Goal: Check status: Check status

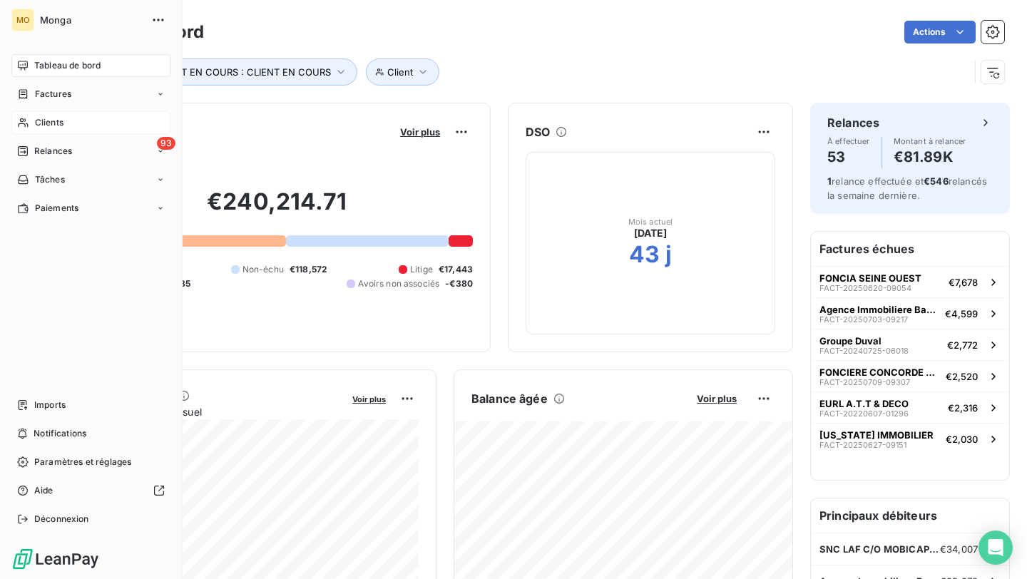
click at [27, 131] on div "Clients" at bounding box center [90, 122] width 159 height 23
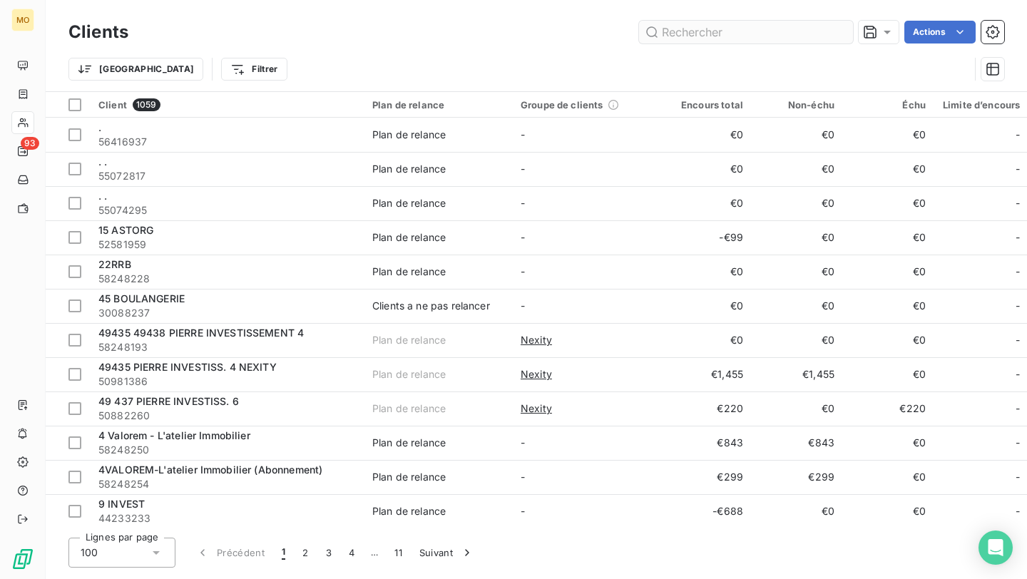
click at [687, 37] on input "text" at bounding box center [746, 32] width 214 height 23
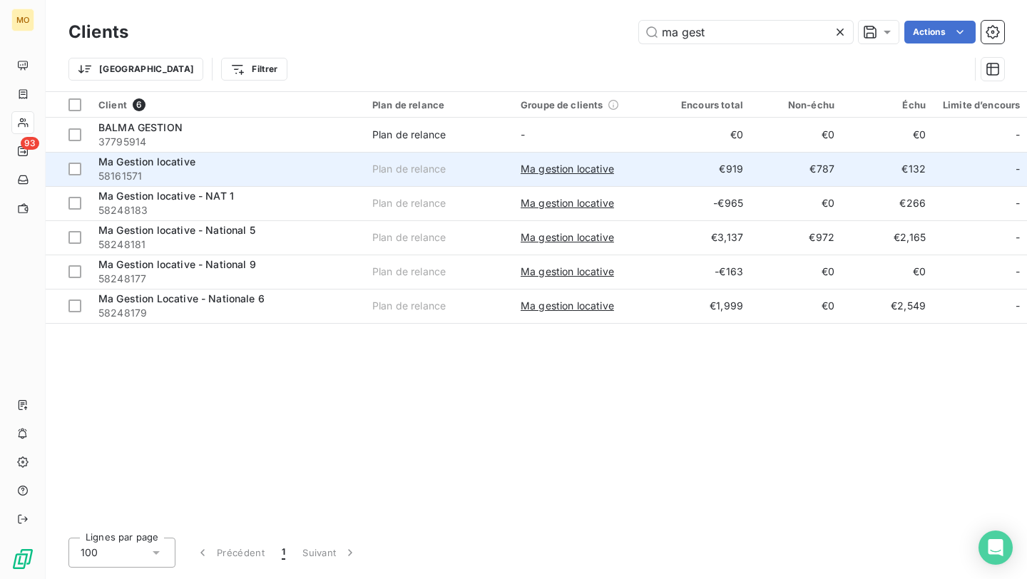
type input "ma gest"
click at [202, 165] on div "Ma Gestion locative" at bounding box center [226, 162] width 257 height 14
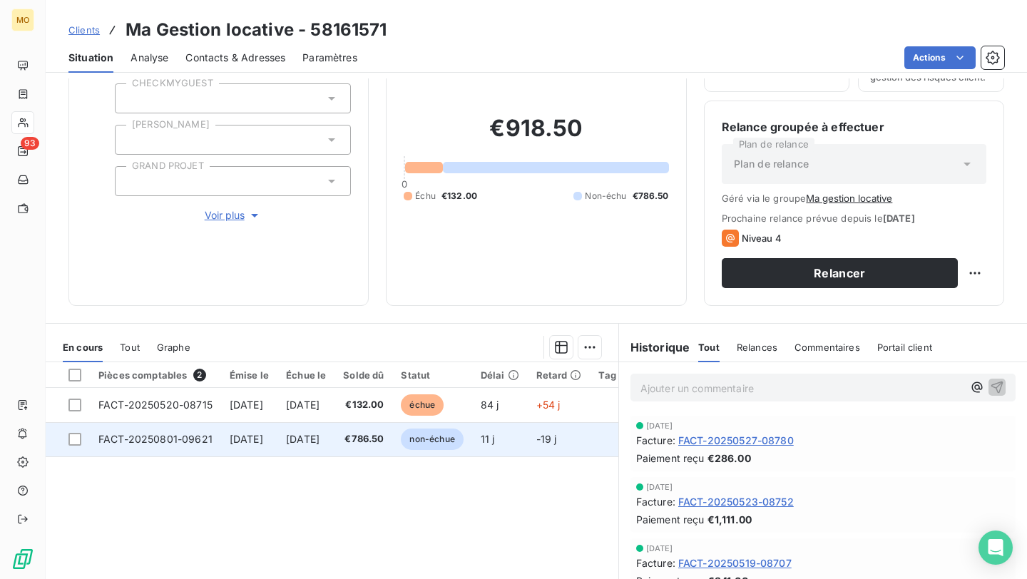
scroll to position [96, 0]
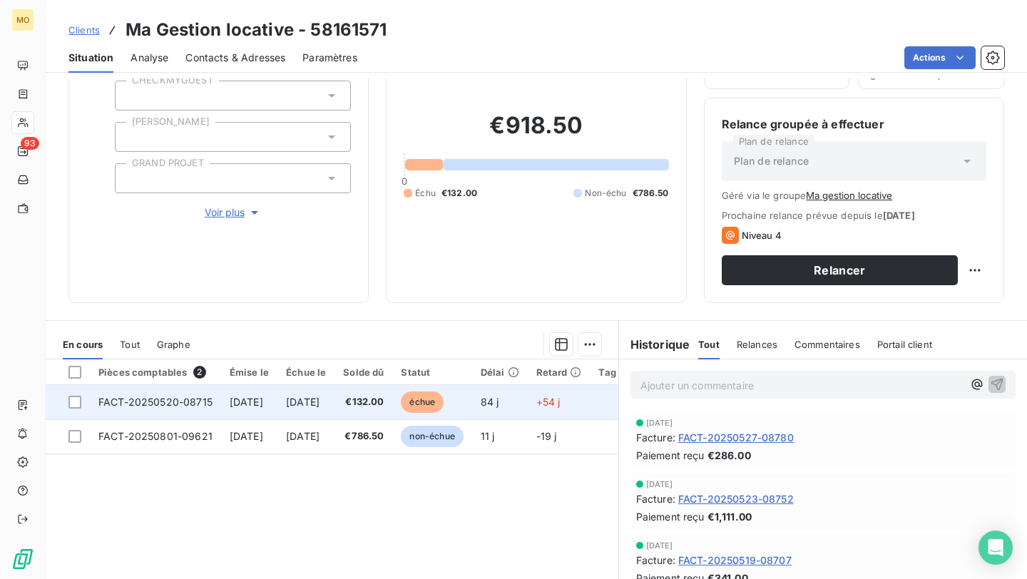
click at [211, 393] on td "FACT-20250520-08715" at bounding box center [155, 402] width 131 height 34
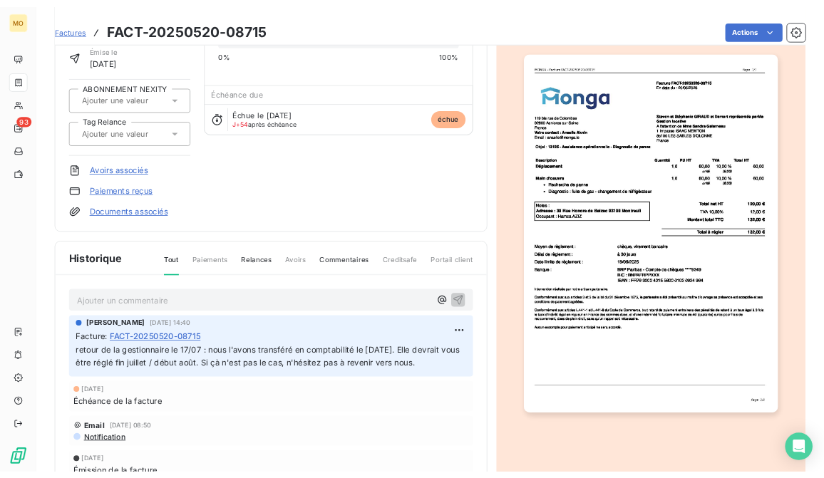
scroll to position [103, 0]
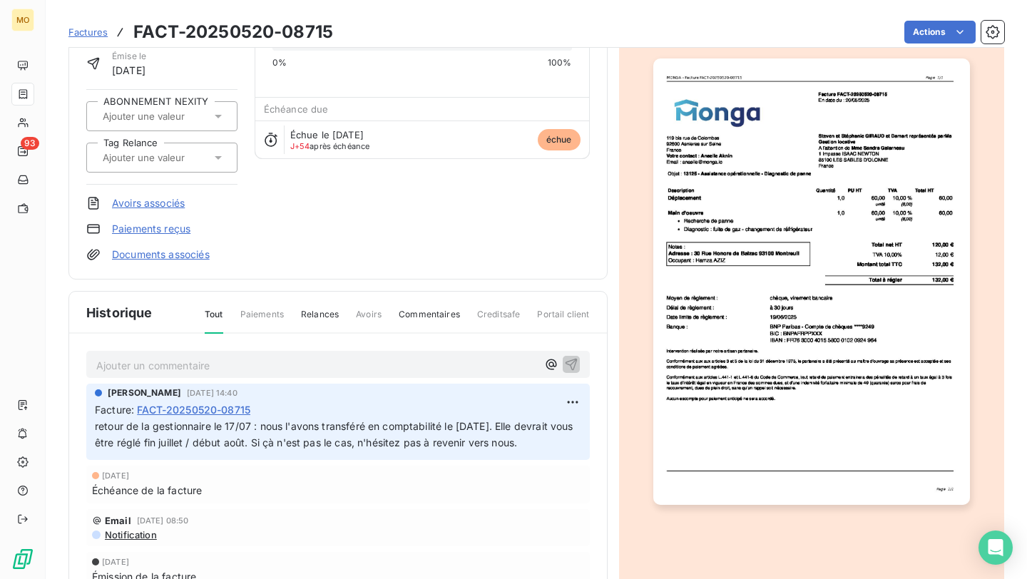
click at [346, 362] on p "Ajouter un commentaire ﻿" at bounding box center [316, 365] width 441 height 18
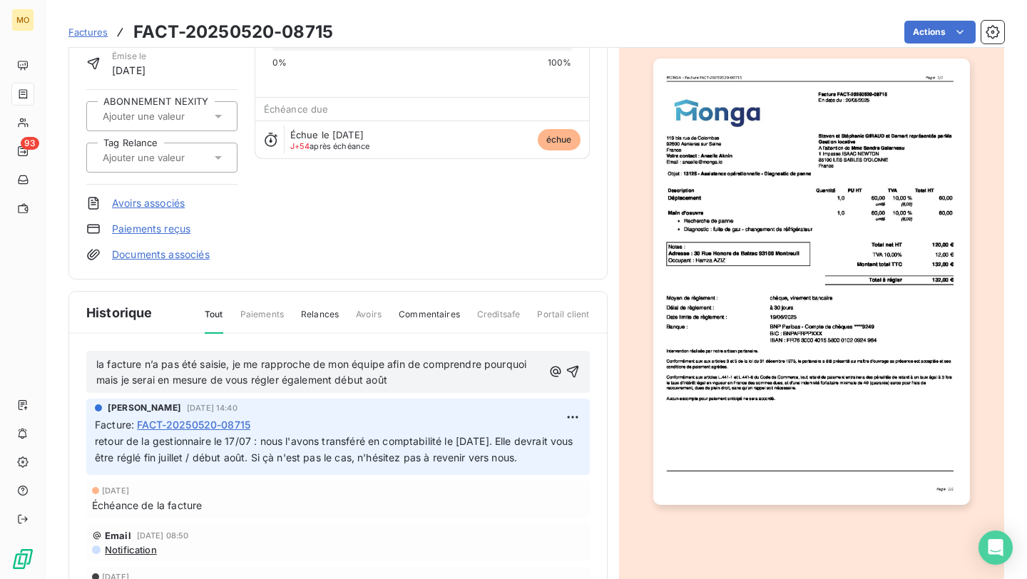
click at [96, 366] on div "la facture n’a pas été saisie, je me rapproche de mon équipe afin de comprendre…" at bounding box center [337, 372] width 503 height 43
click at [97, 364] on span "la facture n’a pas été saisie, je me rapproche de mon équipe afin de comprendre…" at bounding box center [312, 372] width 433 height 29
click at [530, 379] on span "Retour gestionnaire le 30/07 : la facture n’a pas été saisie, je me rapproche d…" at bounding box center [314, 372] width 436 height 29
